Goal: Navigation & Orientation: Understand site structure

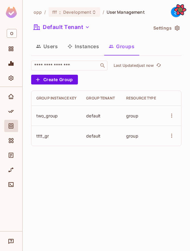
click at [138, 85] on div "​ Last Updated just now Create Group" at bounding box center [106, 73] width 150 height 25
click at [161, 66] on icon "refresh" at bounding box center [158, 65] width 5 height 5
click at [161, 66] on icon "refresh" at bounding box center [158, 65] width 5 height 3
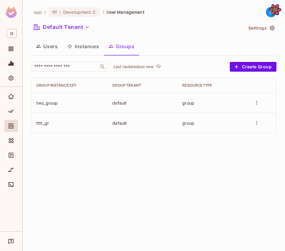
click at [75, 46] on button "Instances" at bounding box center [83, 46] width 41 height 15
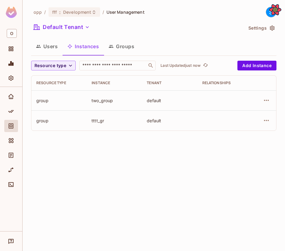
click at [118, 50] on button "Groups" at bounding box center [121, 46] width 35 height 15
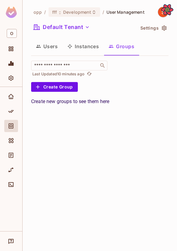
click at [153, 79] on div "​ Last Updated 10 minutes ago Create Group" at bounding box center [99, 77] width 137 height 32
